Goal: Find specific page/section: Find specific page/section

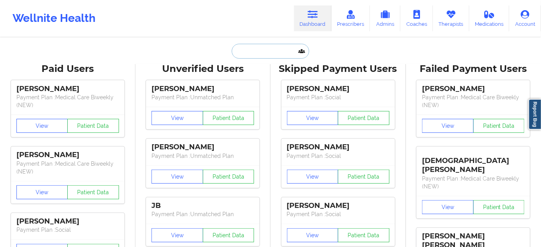
drag, startPoint x: 0, startPoint y: 0, endPoint x: 284, endPoint y: 49, distance: 287.9
click at [284, 49] on input "text" at bounding box center [270, 51] width 77 height 15
paste input "[EMAIL_ADDRESS][DOMAIN_NAME]"
type input "[EMAIL_ADDRESS][DOMAIN_NAME]"
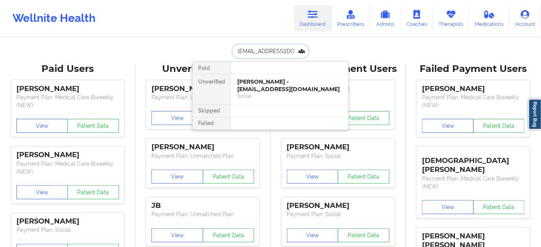
click at [273, 86] on div "[PERSON_NAME] - [EMAIL_ADDRESS][DOMAIN_NAME]" at bounding box center [289, 85] width 105 height 14
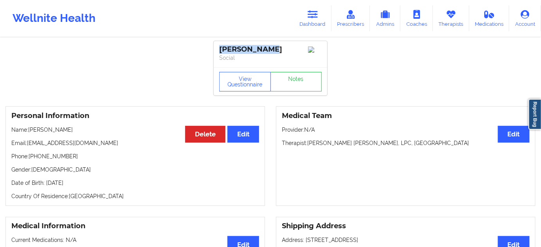
drag, startPoint x: 238, startPoint y: 52, endPoint x: 219, endPoint y: 53, distance: 19.2
click at [219, 53] on div "[PERSON_NAME] Social" at bounding box center [271, 54] width 114 height 26
copy div "[PERSON_NAME]"
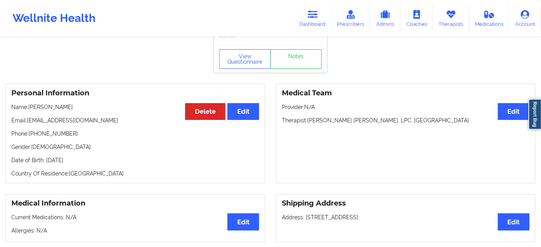
scroll to position [23, 0]
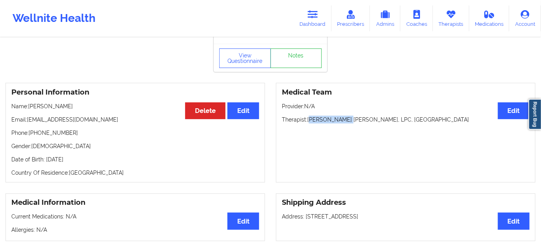
drag, startPoint x: 310, startPoint y: 123, endPoint x: 348, endPoint y: 124, distance: 37.6
click at [348, 124] on p "Therapist: [PERSON_NAME] RN, LPC, [GEOGRAPHIC_DATA]" at bounding box center [406, 120] width 248 height 8
click at [310, 121] on p "Therapist: [PERSON_NAME] RN, LPC, [GEOGRAPHIC_DATA]" at bounding box center [406, 120] width 248 height 8
drag, startPoint x: 308, startPoint y: 121, endPoint x: 352, endPoint y: 119, distance: 43.9
click at [352, 119] on p "Therapist: [PERSON_NAME] RN, LPC, [GEOGRAPHIC_DATA]" at bounding box center [406, 120] width 248 height 8
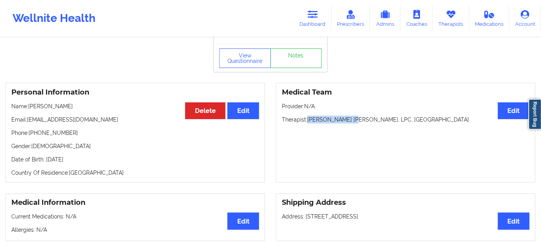
copy p "[PERSON_NAME]"
click at [242, 63] on button "View Questionnaire" at bounding box center [245, 59] width 52 height 20
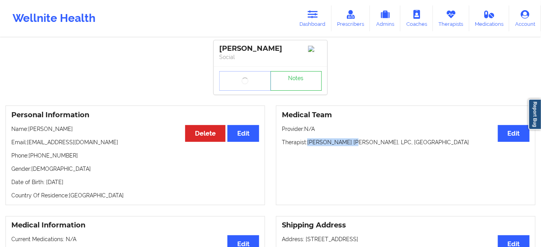
scroll to position [0, 0]
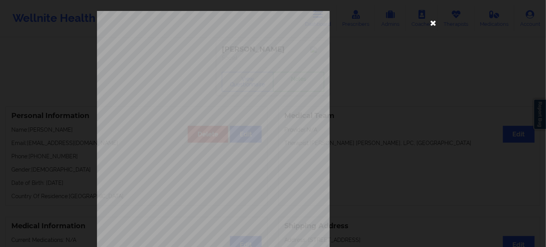
click at [431, 27] on icon at bounding box center [433, 22] width 13 height 13
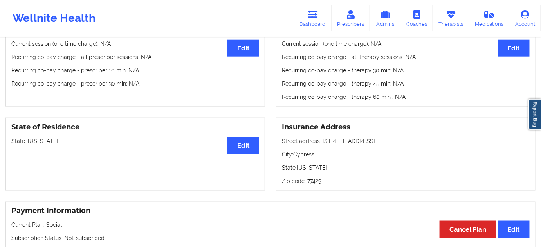
scroll to position [261, 0]
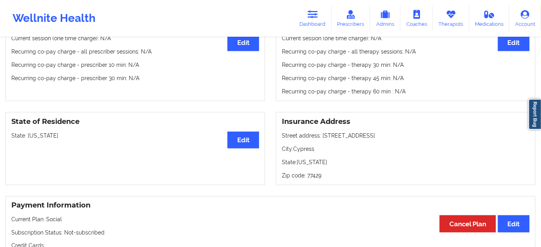
drag, startPoint x: 321, startPoint y: 136, endPoint x: 408, endPoint y: 129, distance: 87.6
click at [408, 129] on div "Insurance Address Street address: [STREET_ADDRESS]: [GEOGRAPHIC_DATA]: [US_STAT…" at bounding box center [405, 148] width 259 height 73
copy p "[STREET_ADDRESS]"
click at [300, 152] on p "City: Cypress" at bounding box center [406, 149] width 248 height 8
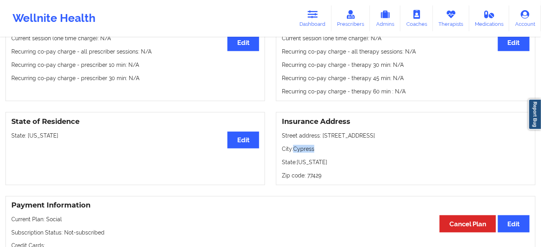
copy p "Cypress"
click at [311, 174] on p "Zip code: 77429" at bounding box center [406, 176] width 248 height 8
copy p "77429"
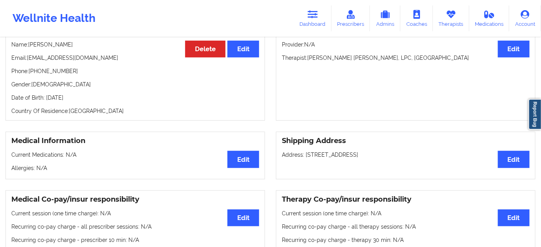
scroll to position [0, 0]
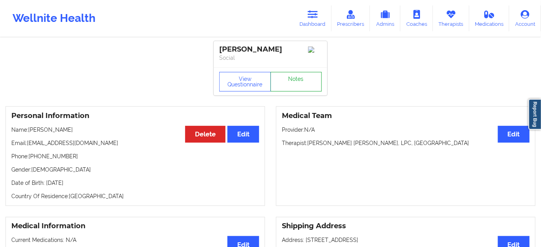
click at [293, 76] on link "Notes" at bounding box center [296, 82] width 52 height 20
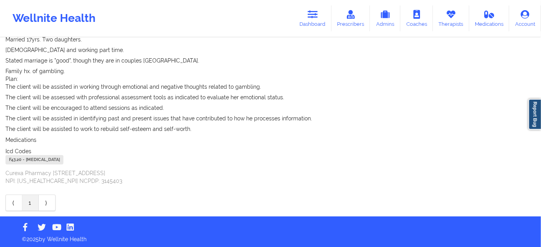
scroll to position [100, 0]
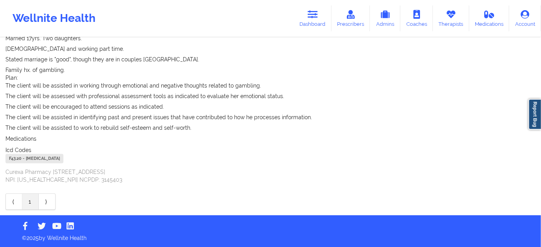
click at [14, 160] on div "F43.20 - [MEDICAL_DATA]" at bounding box center [34, 158] width 58 height 9
copy div "F43.20"
